Goal: Task Accomplishment & Management: Use online tool/utility

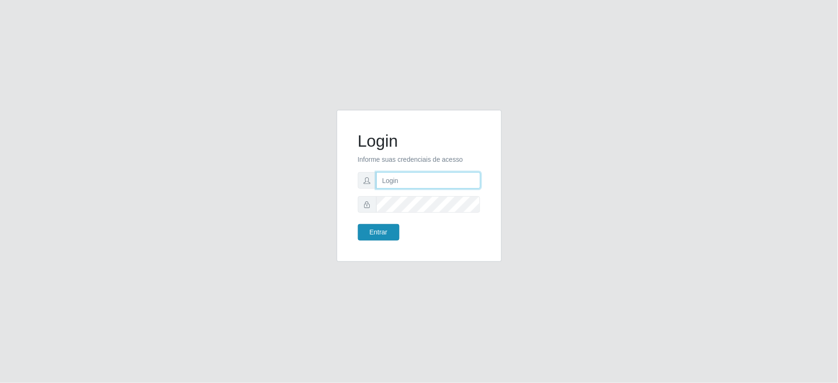
type input "[PERSON_NAME][EMAIL_ADDRESS][PERSON_NAME][DOMAIN_NAME]"
click at [390, 232] on button "Entrar" at bounding box center [379, 232] width 42 height 17
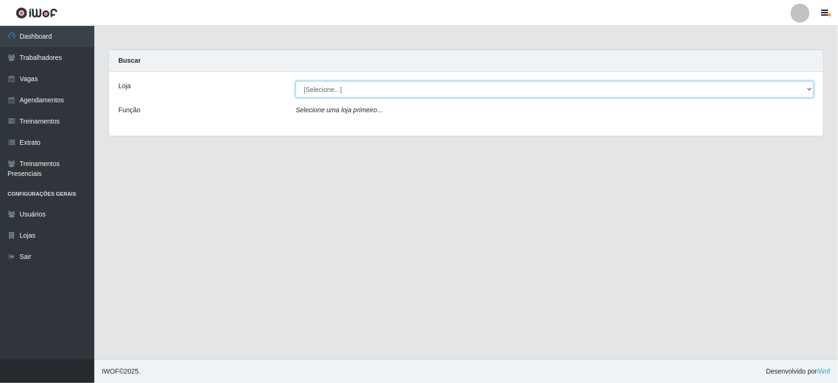
click at [575, 90] on select "[Selecione...] SuperFácil Atacado - Vale do Sol" at bounding box center [555, 89] width 518 height 17
select select "502"
click at [296, 81] on select "[Selecione...] SuperFácil Atacado - Vale do Sol" at bounding box center [555, 89] width 518 height 17
